Goal: Transaction & Acquisition: Obtain resource

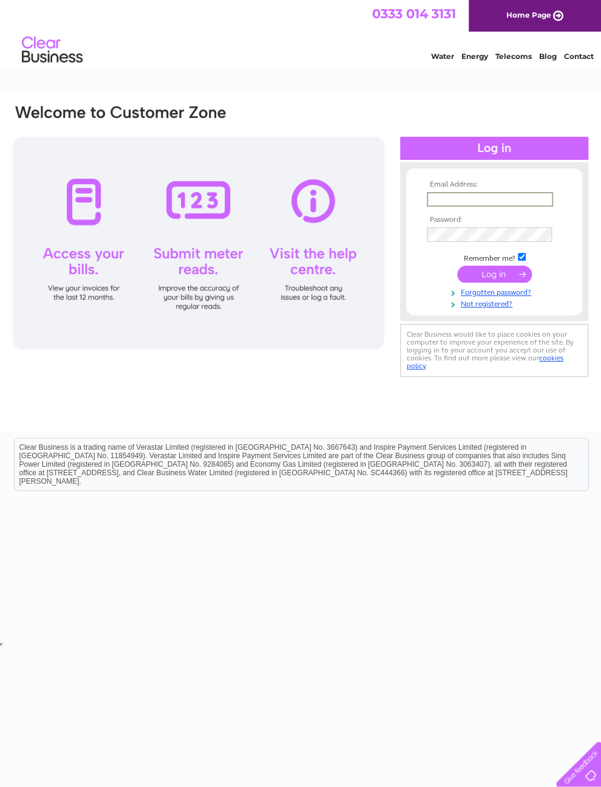
type input "[EMAIL_ADDRESS][DOMAIN_NAME]"
click at [495, 278] on input "submit" at bounding box center [494, 272] width 75 height 17
click at [499, 281] on input "submit" at bounding box center [494, 272] width 75 height 17
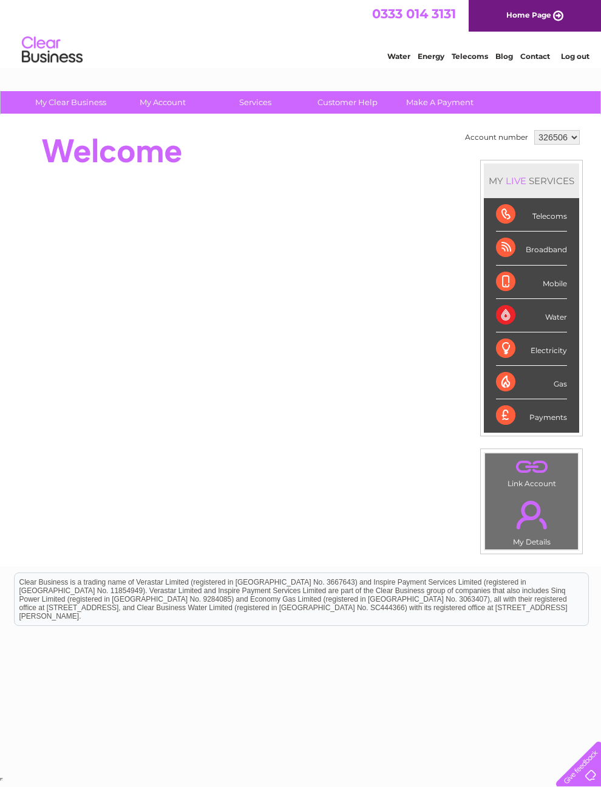
click at [552, 366] on div "Electricity" at bounding box center [531, 348] width 71 height 33
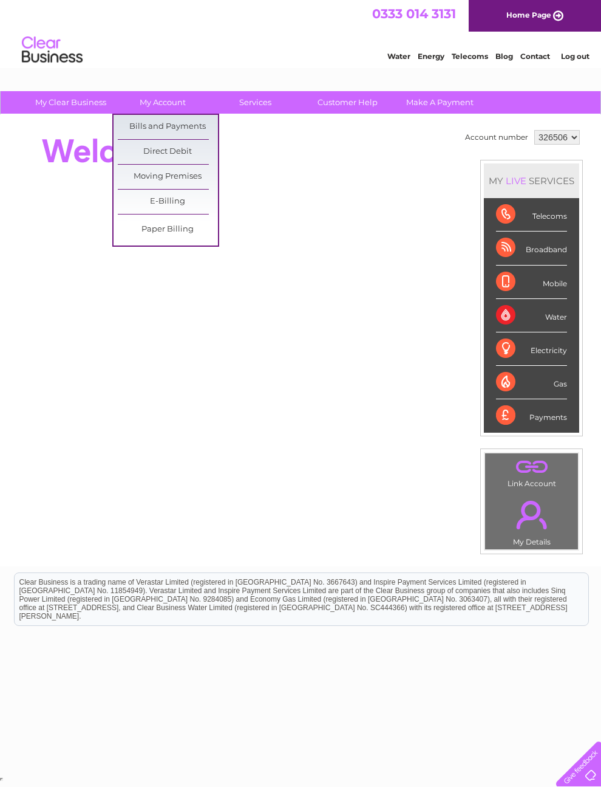
click at [190, 122] on link "Bills and Payments" at bounding box center [168, 127] width 100 height 24
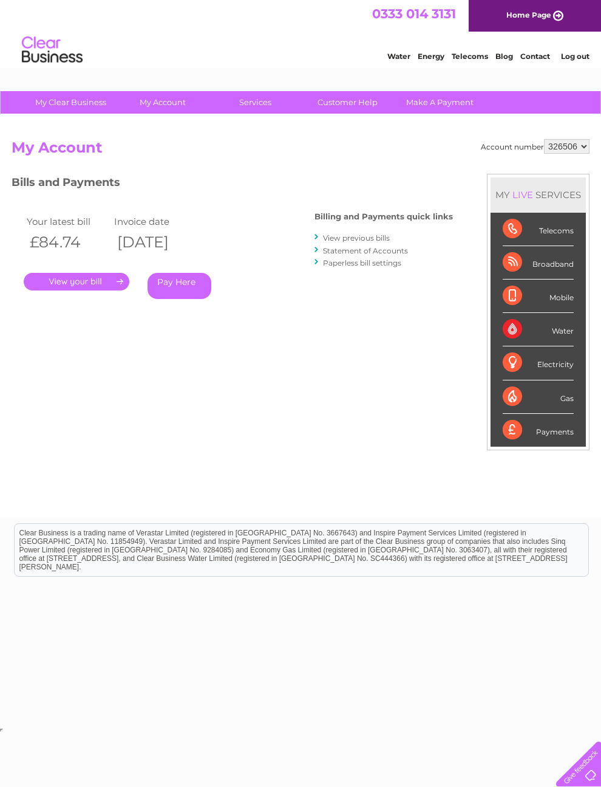
click at [107, 278] on link "." at bounding box center [77, 282] width 106 height 18
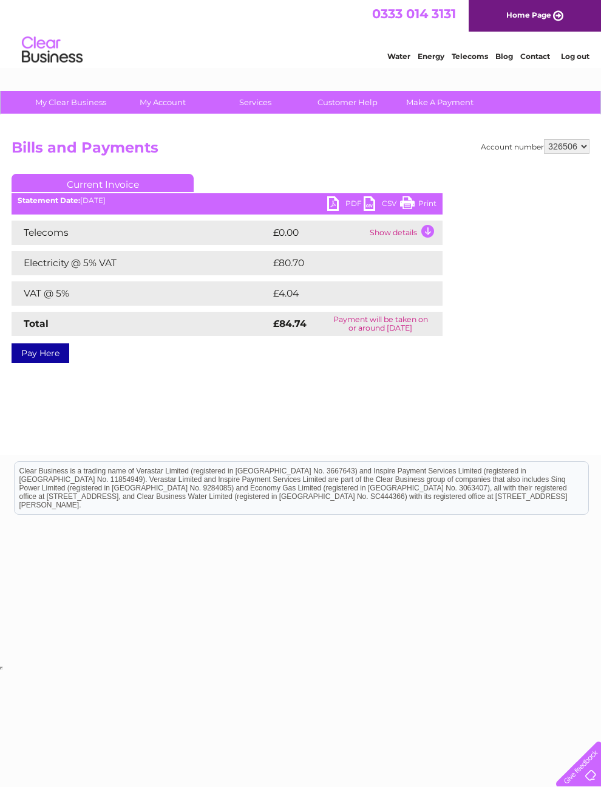
click at [341, 207] on link "PDF" at bounding box center [345, 205] width 36 height 18
